Goal: Task Accomplishment & Management: Use online tool/utility

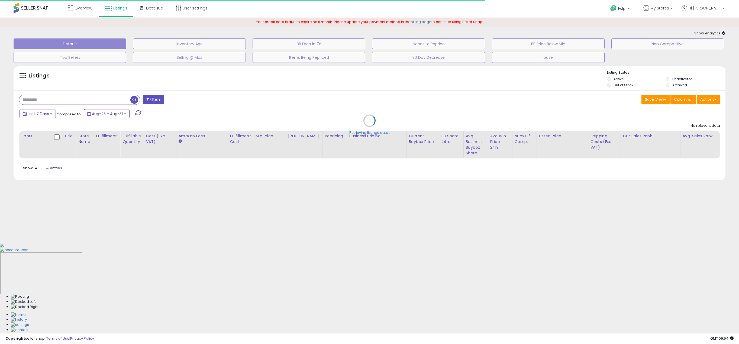
type input "**********"
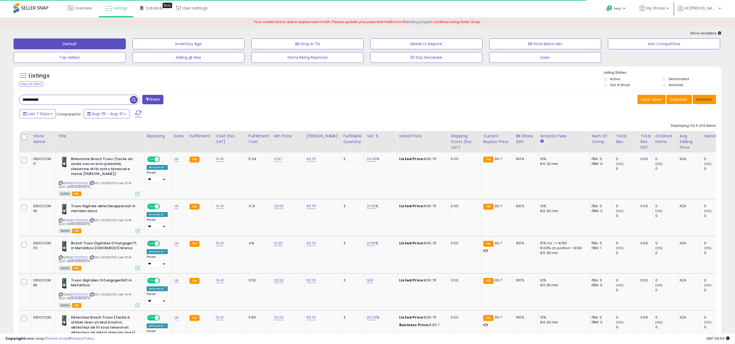
click at [711, 99] on span at bounding box center [711, 99] width 2 height 1
click at [684, 112] on link "Import" at bounding box center [681, 111] width 59 height 8
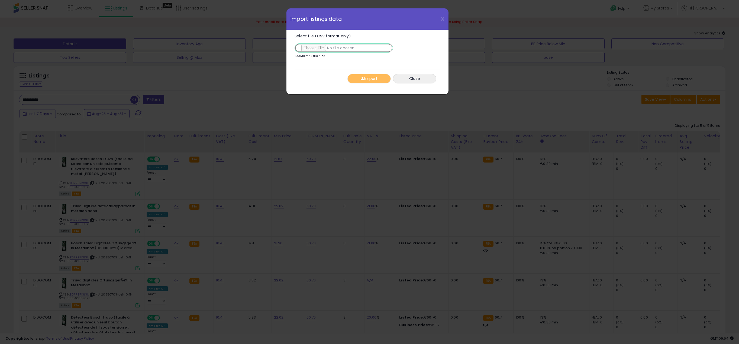
click at [315, 47] on input "Select file (CSV format only)" at bounding box center [343, 47] width 98 height 9
type input "**********"
drag, startPoint x: 367, startPoint y: 77, endPoint x: 371, endPoint y: 77, distance: 3.5
click at [368, 77] on button "Import" at bounding box center [368, 78] width 43 height 9
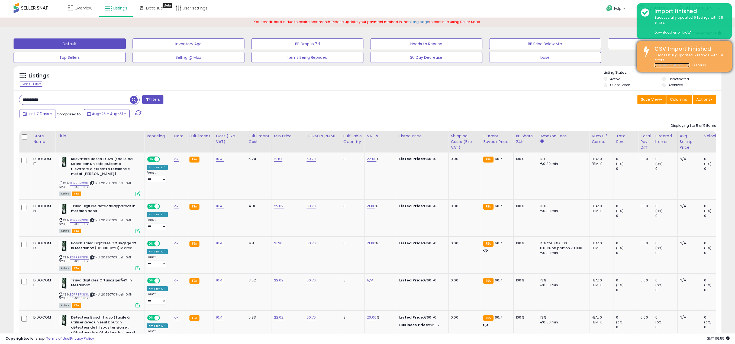
click at [681, 65] on link "Download errors log" at bounding box center [671, 65] width 35 height 5
click at [696, 65] on u "Dismiss" at bounding box center [699, 65] width 14 height 5
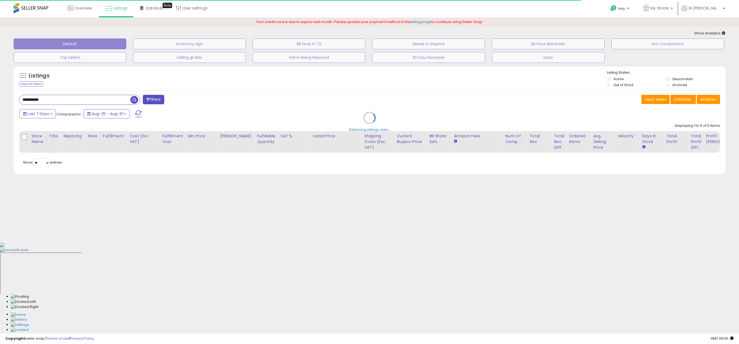
click at [711, 99] on div "Retrieving listings data.." at bounding box center [369, 122] width 720 height 118
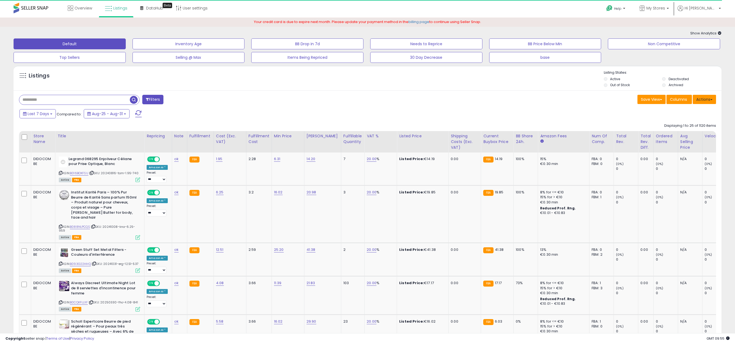
click at [710, 98] on button "Actions" at bounding box center [703, 99] width 23 height 9
click at [680, 112] on link "Import" at bounding box center [681, 111] width 59 height 8
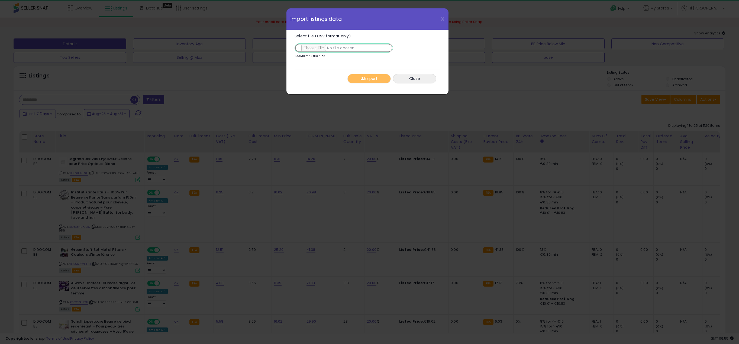
click at [328, 48] on input "Select file (CSV format only)" at bounding box center [343, 47] width 98 height 9
type input "**********"
click at [373, 78] on button "Import" at bounding box center [368, 78] width 43 height 9
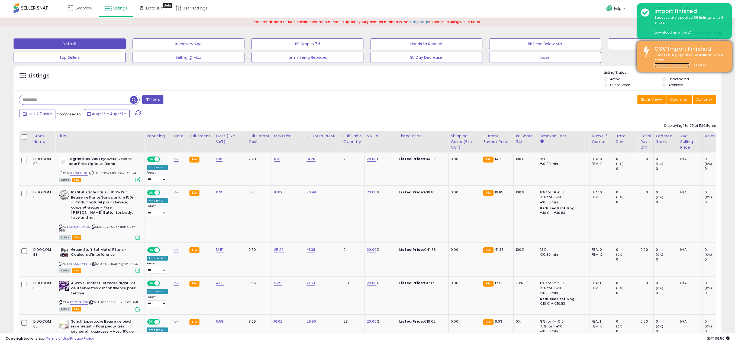
click at [665, 66] on link "Download errors log" at bounding box center [671, 65] width 35 height 5
click at [696, 64] on u "Dismiss" at bounding box center [699, 65] width 14 height 5
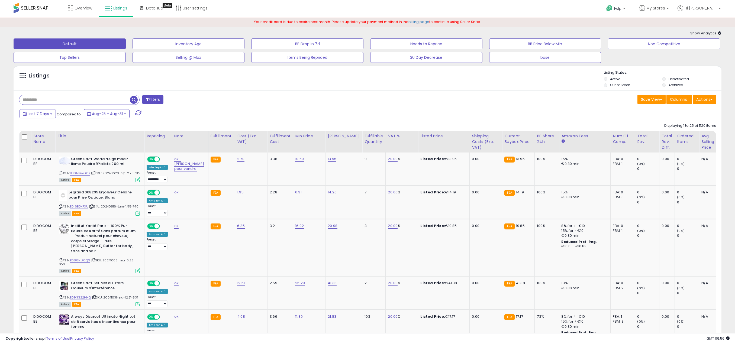
click at [35, 7] on span at bounding box center [31, 8] width 35 height 11
click at [417, 22] on link "billing page" at bounding box center [418, 21] width 21 height 5
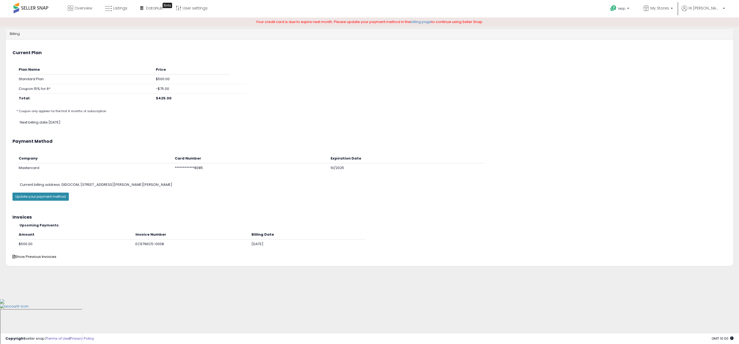
click at [51, 196] on button "Update your payment method" at bounding box center [40, 197] width 56 height 8
click at [117, 6] on span "Listings" at bounding box center [120, 7] width 14 height 5
